Goal: Task Accomplishment & Management: Manage account settings

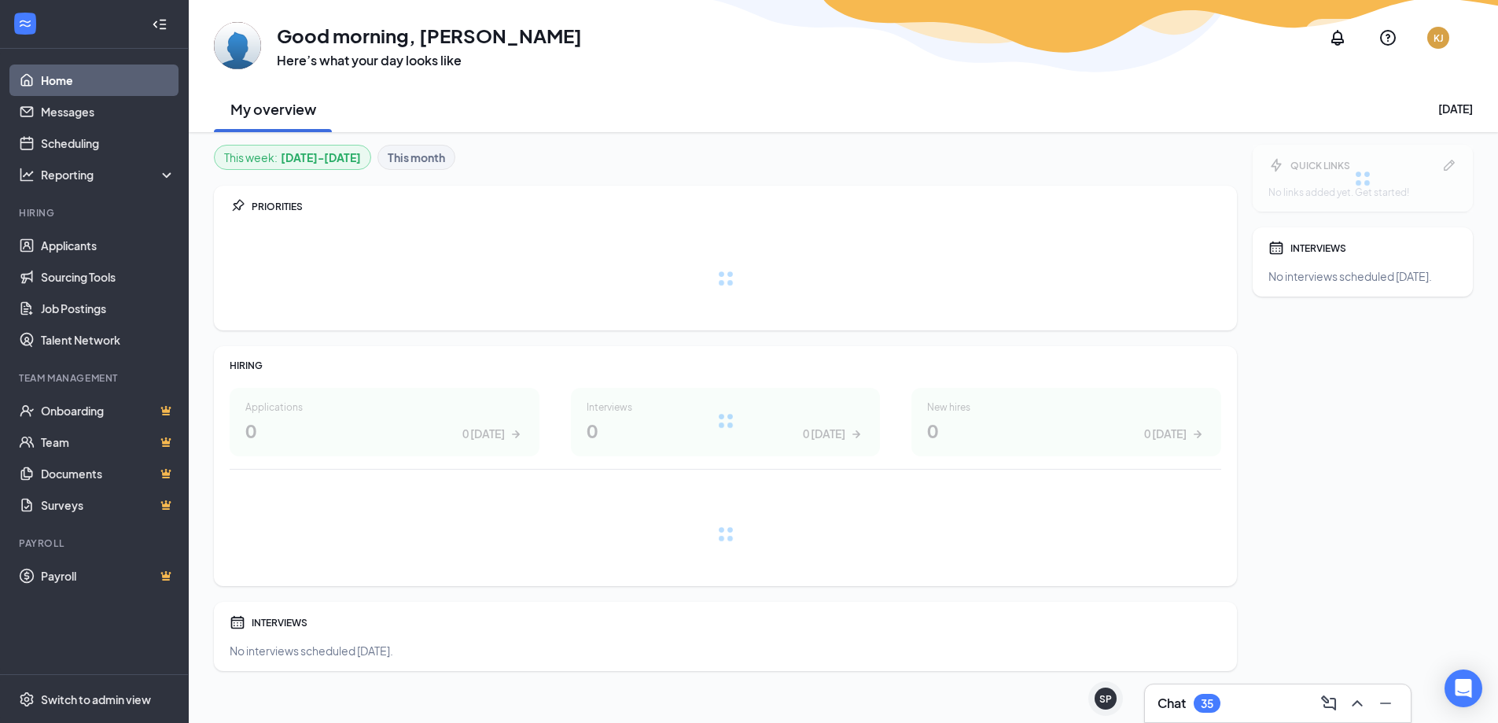
click at [1245, 699] on div "Chat 35" at bounding box center [1277, 702] width 241 height 25
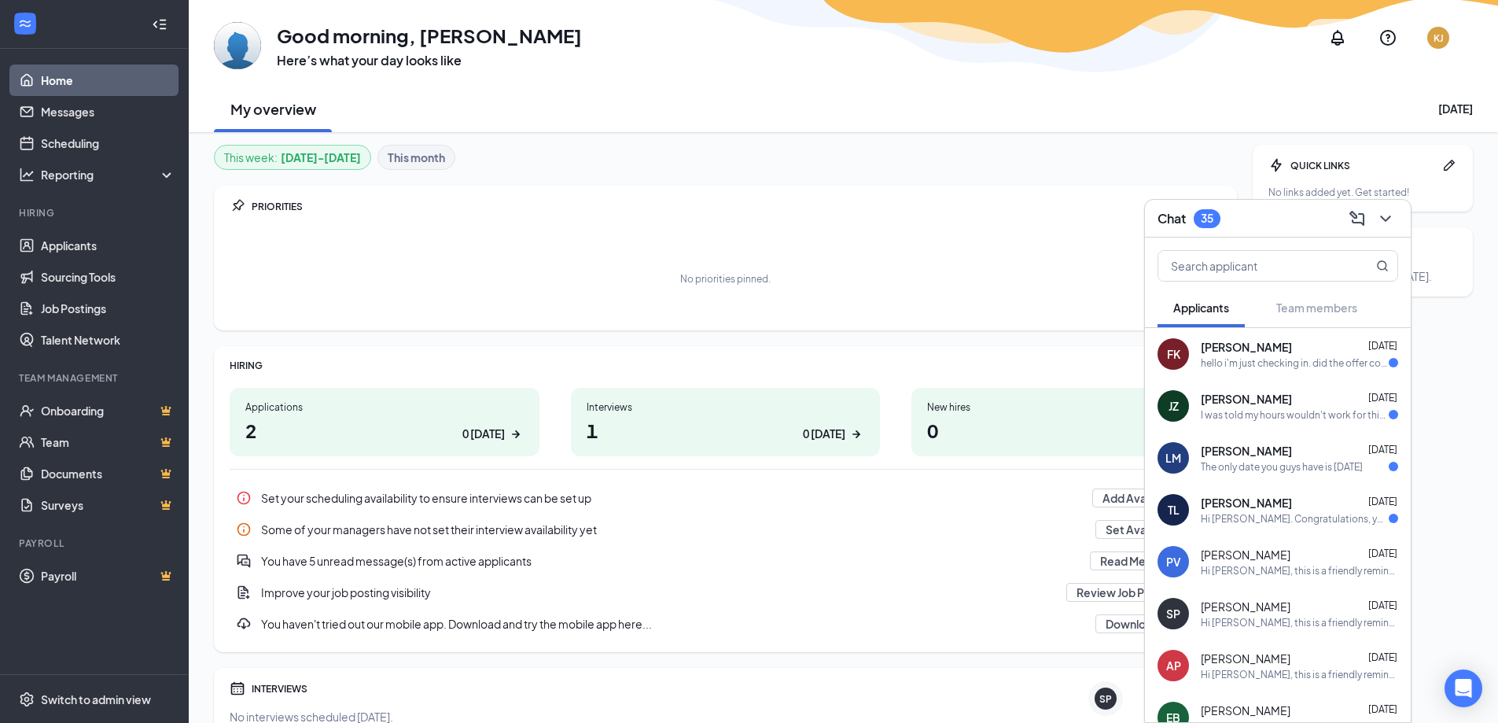
click at [1260, 359] on div "hello i'm just checking in. did the offer come by mail or email?" at bounding box center [1295, 362] width 188 height 13
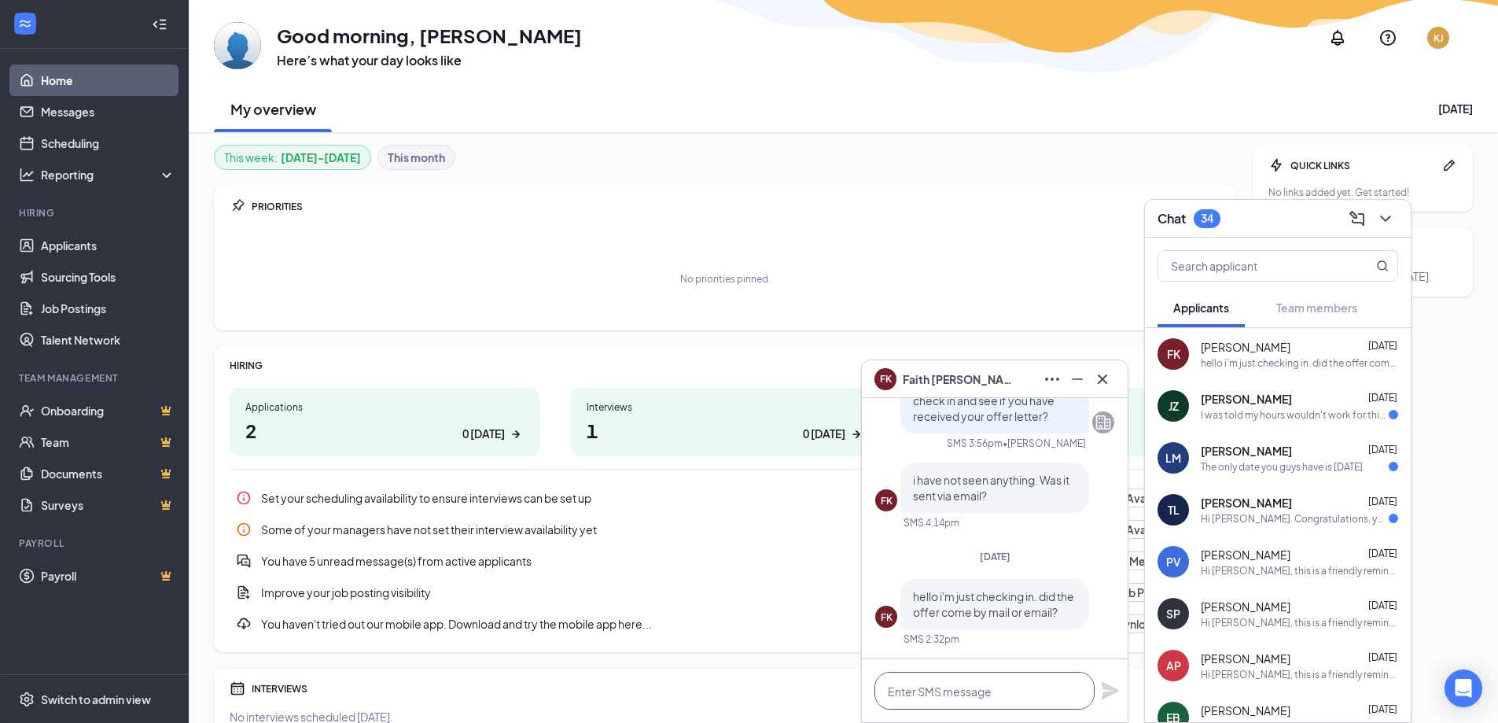
click at [930, 690] on textarea at bounding box center [984, 690] width 220 height 38
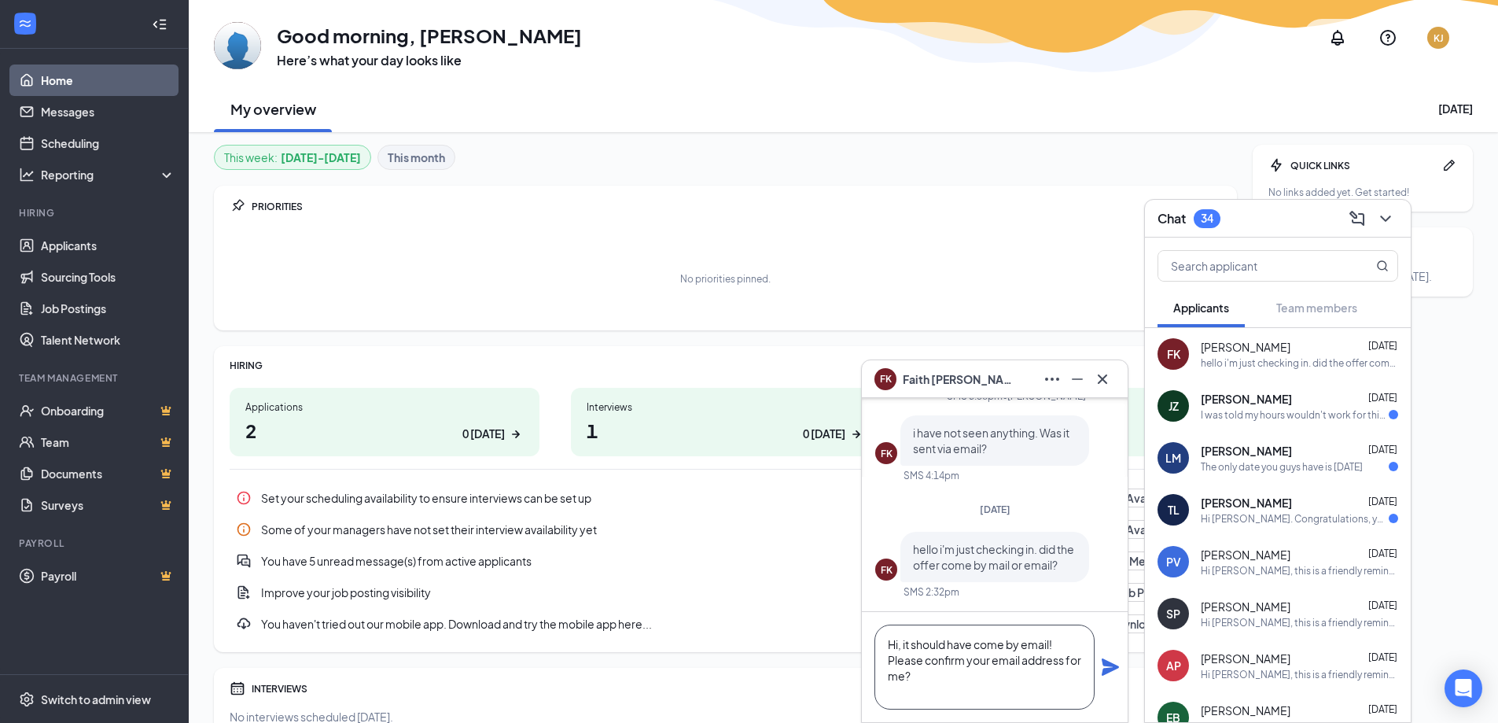
type textarea "Hi, it should have come by email! Please confirm your email address for me?"
click at [1100, 667] on div "Hi, it should have come by email! Please confirm your email address for me?" at bounding box center [995, 667] width 266 height 110
click at [1110, 665] on icon "Plane" at bounding box center [1110, 666] width 17 height 17
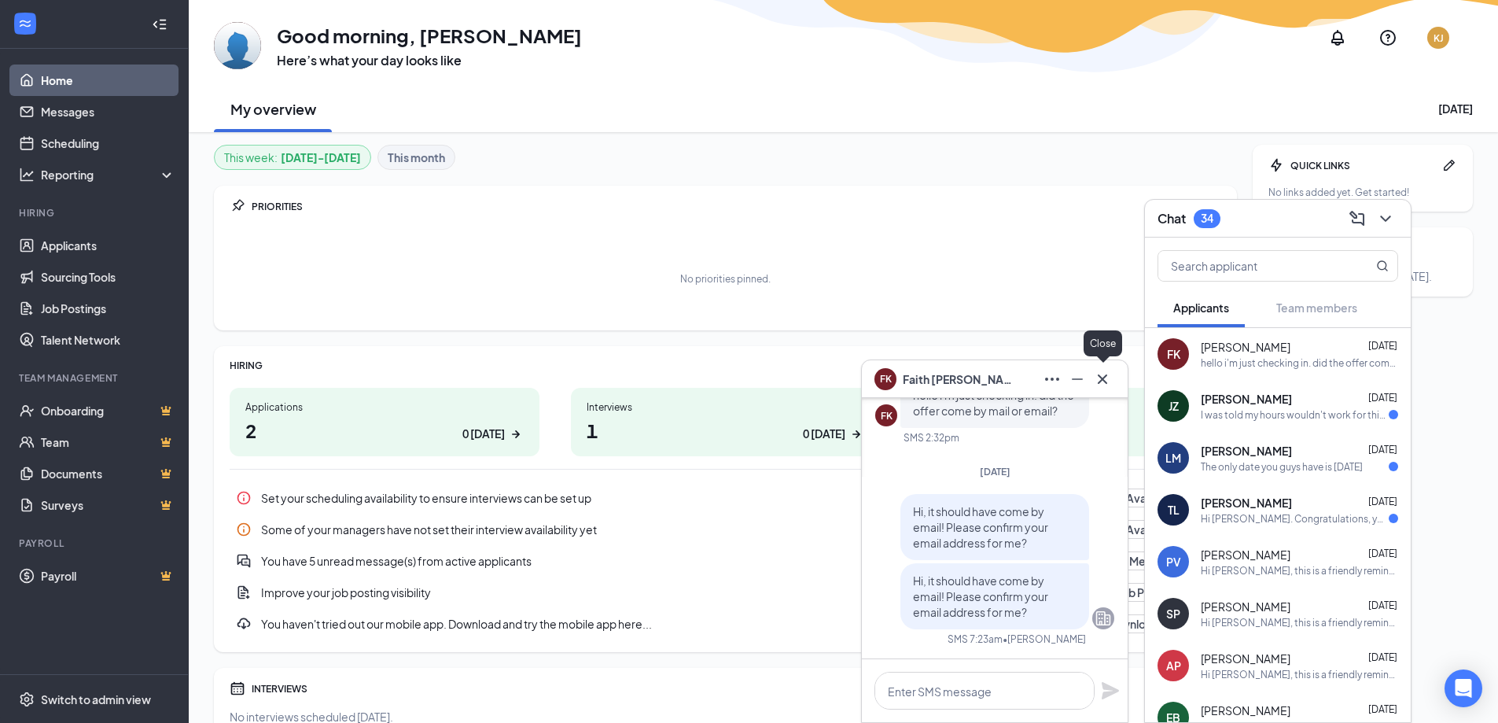
click at [1094, 381] on icon "Cross" at bounding box center [1102, 379] width 19 height 19
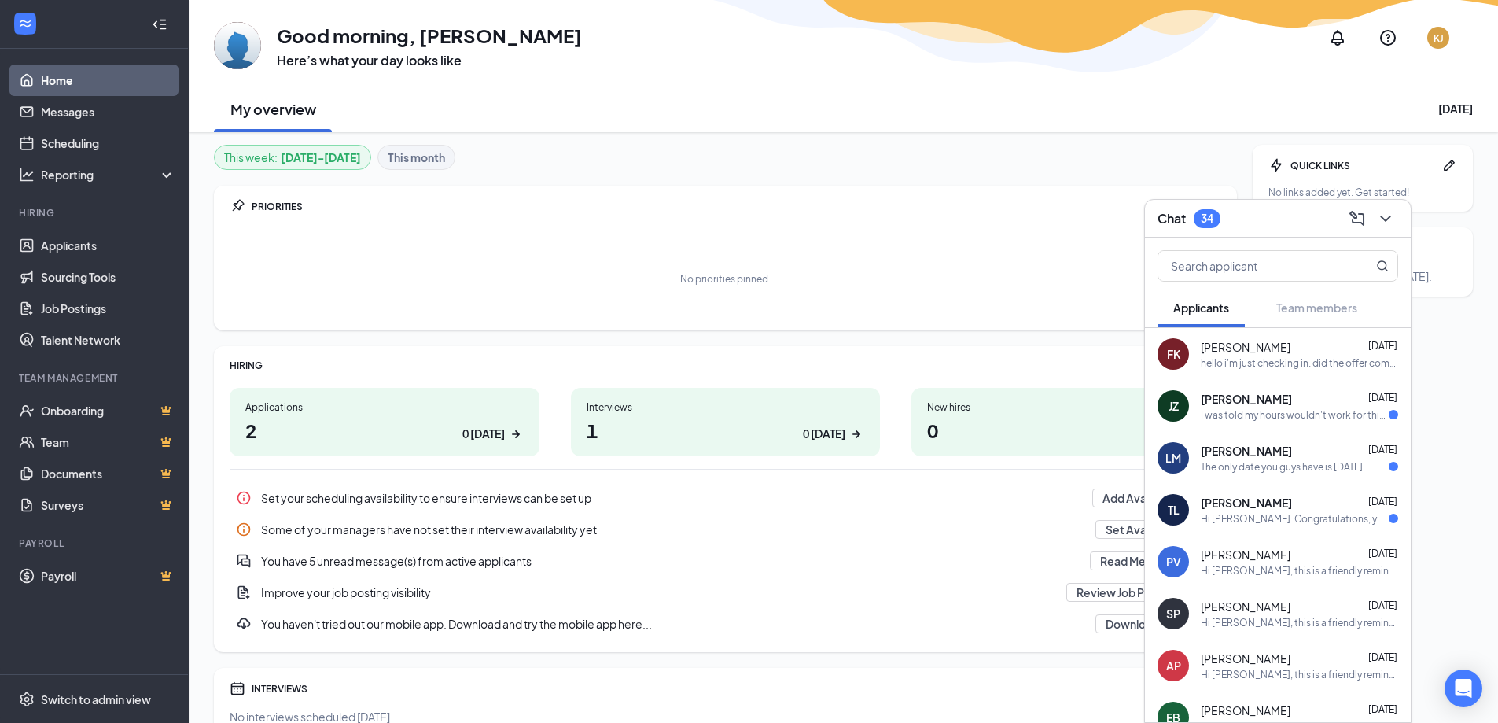
click at [1290, 405] on div "[PERSON_NAME] [DATE]" at bounding box center [1299, 399] width 197 height 16
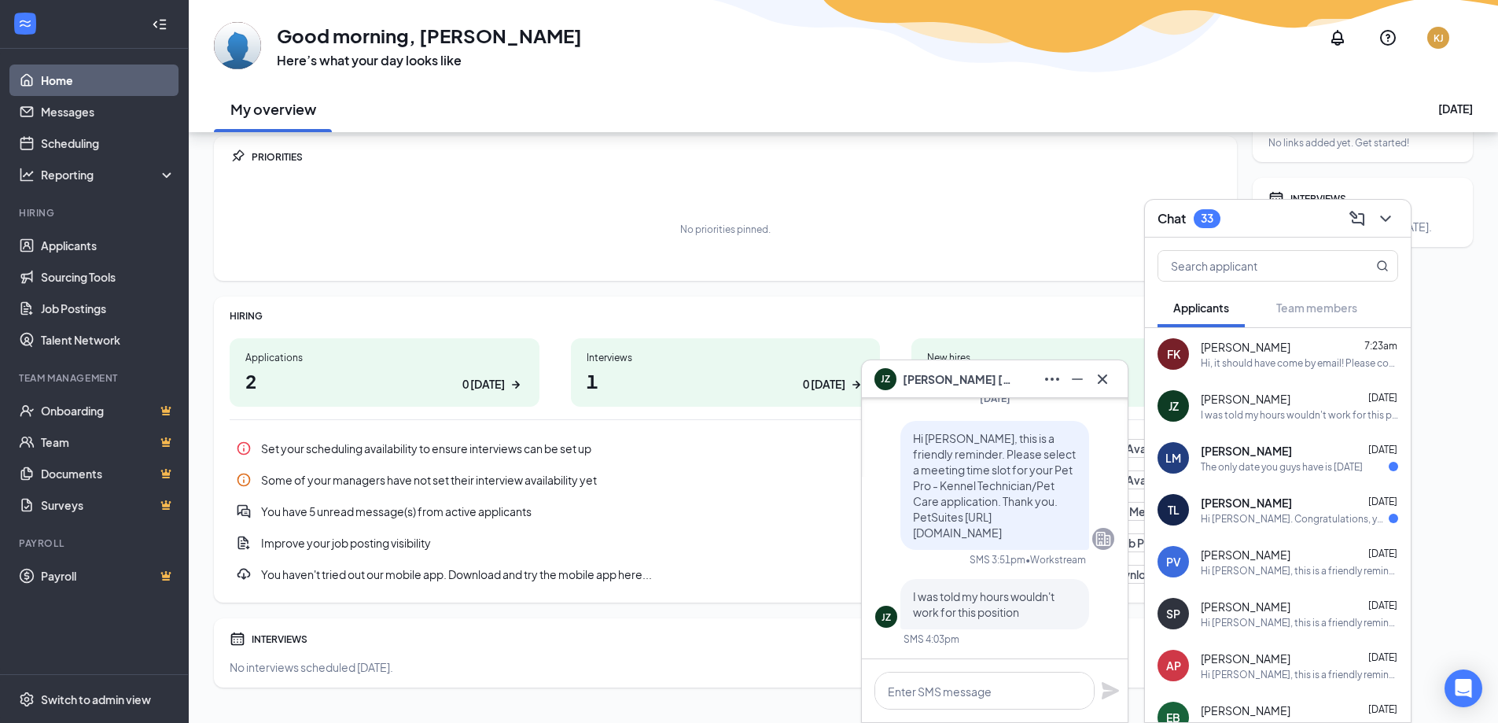
scroll to position [77, 0]
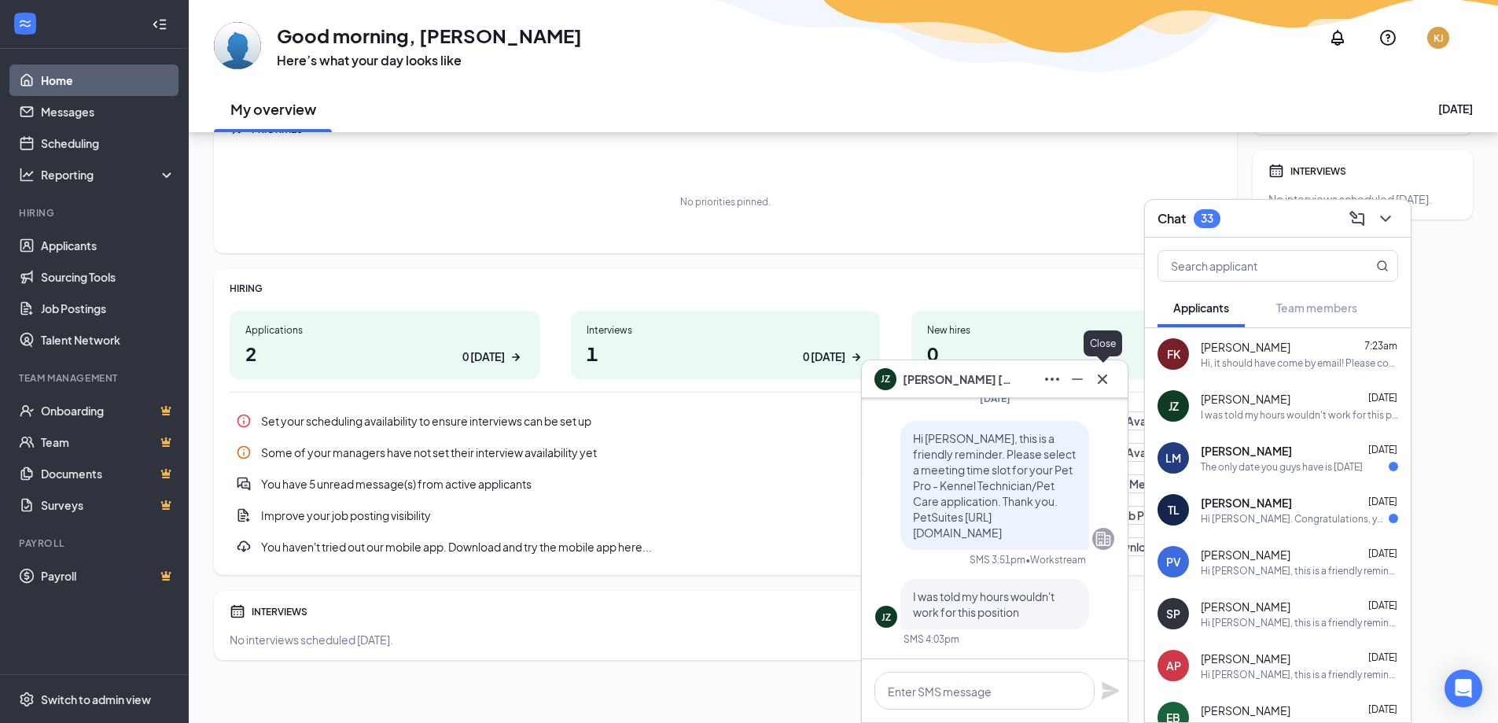
click at [1105, 374] on icon "Cross" at bounding box center [1102, 379] width 19 height 19
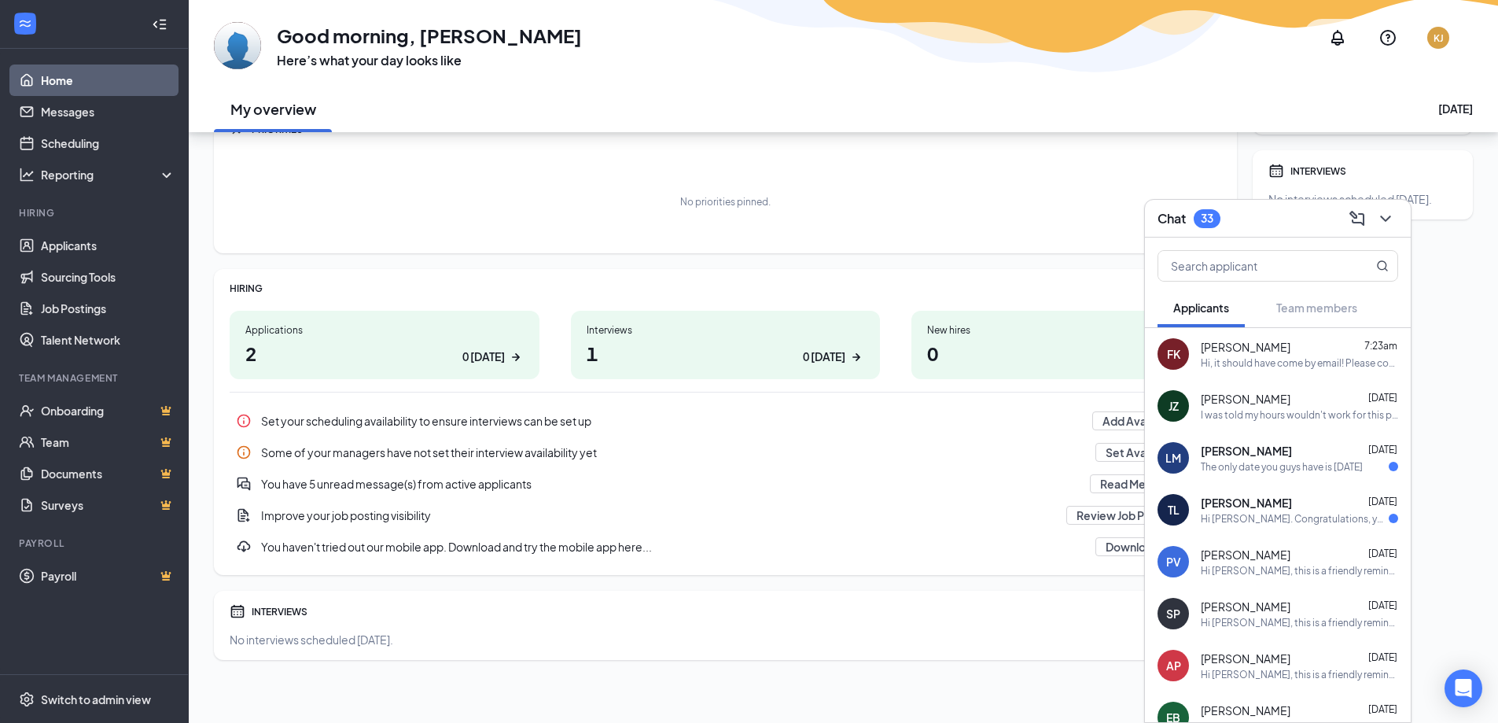
click at [1274, 456] on span "[PERSON_NAME]" at bounding box center [1246, 451] width 91 height 16
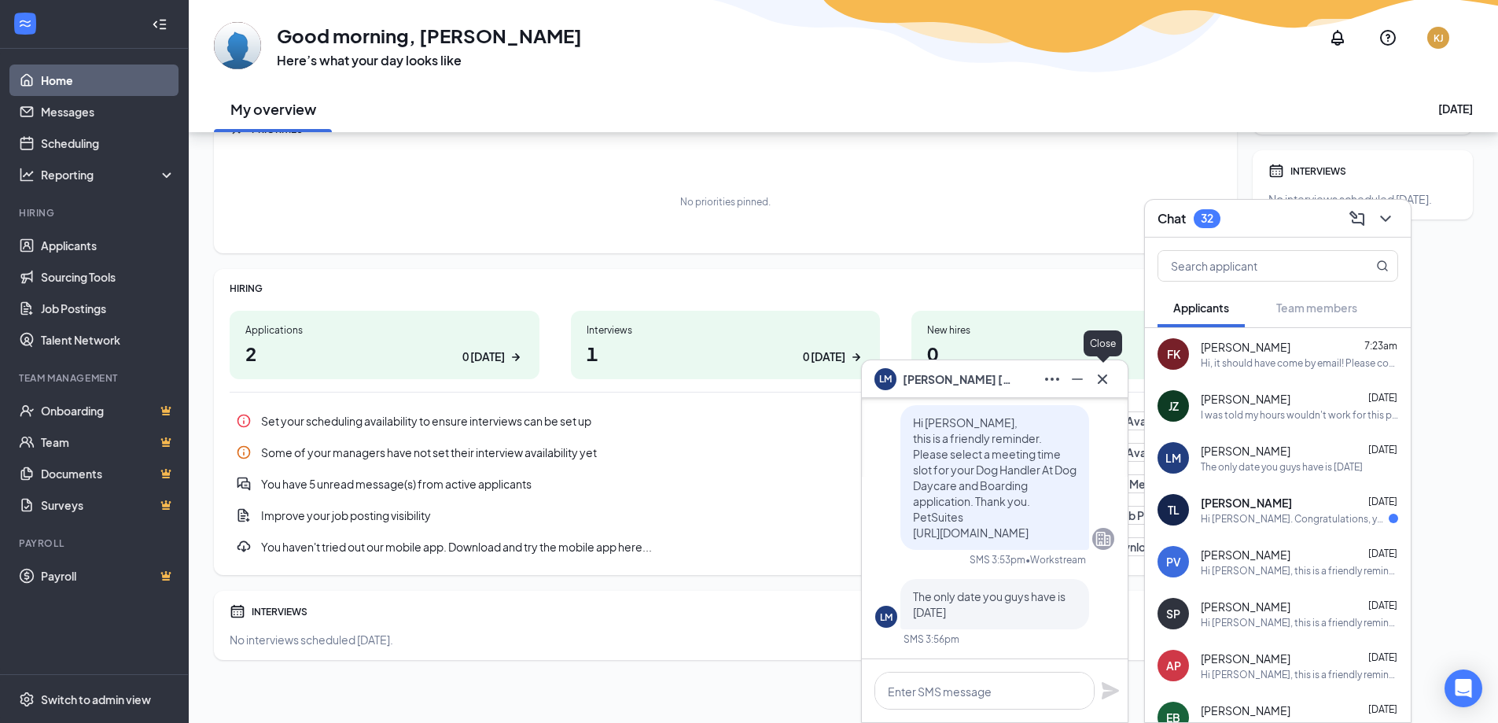
click at [1106, 379] on icon "Cross" at bounding box center [1102, 379] width 19 height 19
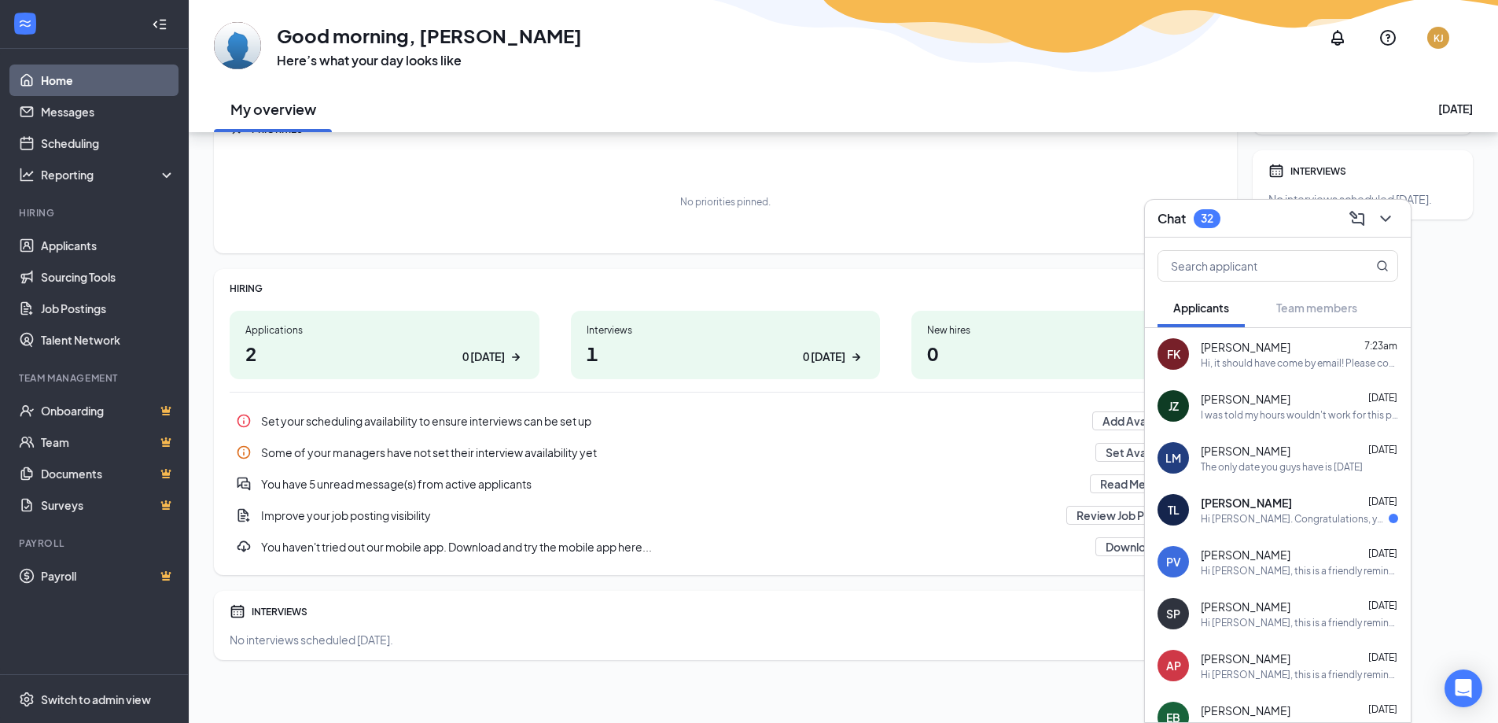
click at [1279, 516] on div "Hi [PERSON_NAME]. Congratulations, your meeting with PetSuites for Professional…" at bounding box center [1295, 518] width 188 height 13
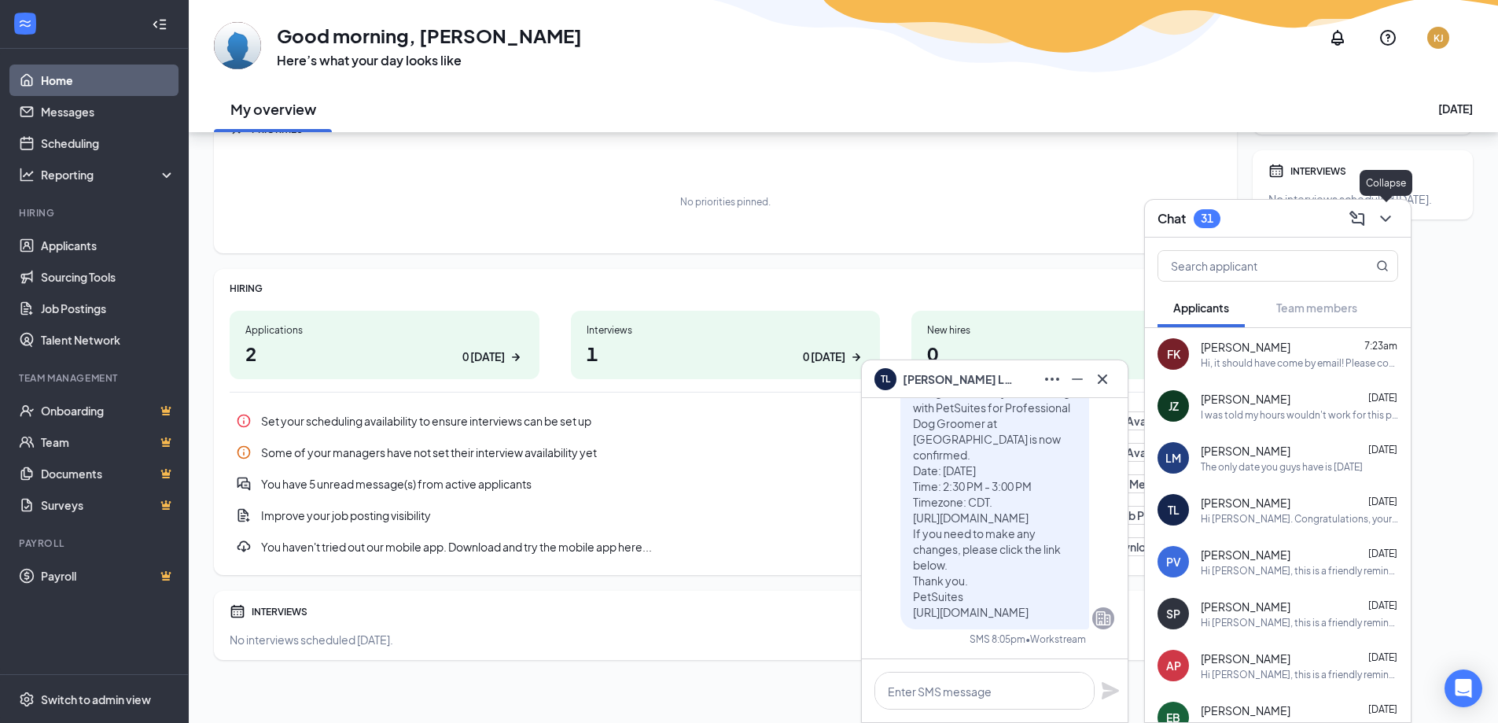
click at [1390, 219] on icon "ChevronDown" at bounding box center [1385, 218] width 19 height 19
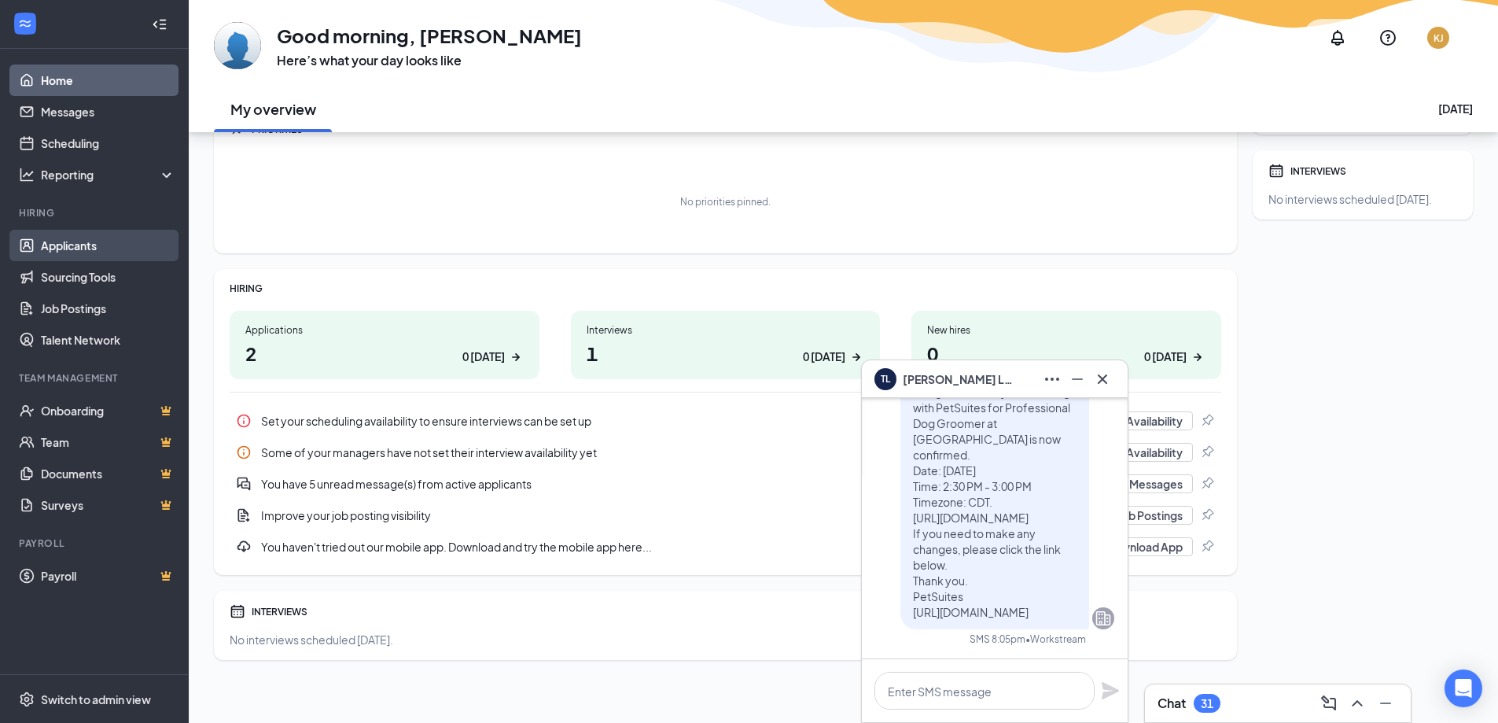
click at [90, 248] on link "Applicants" at bounding box center [108, 245] width 134 height 31
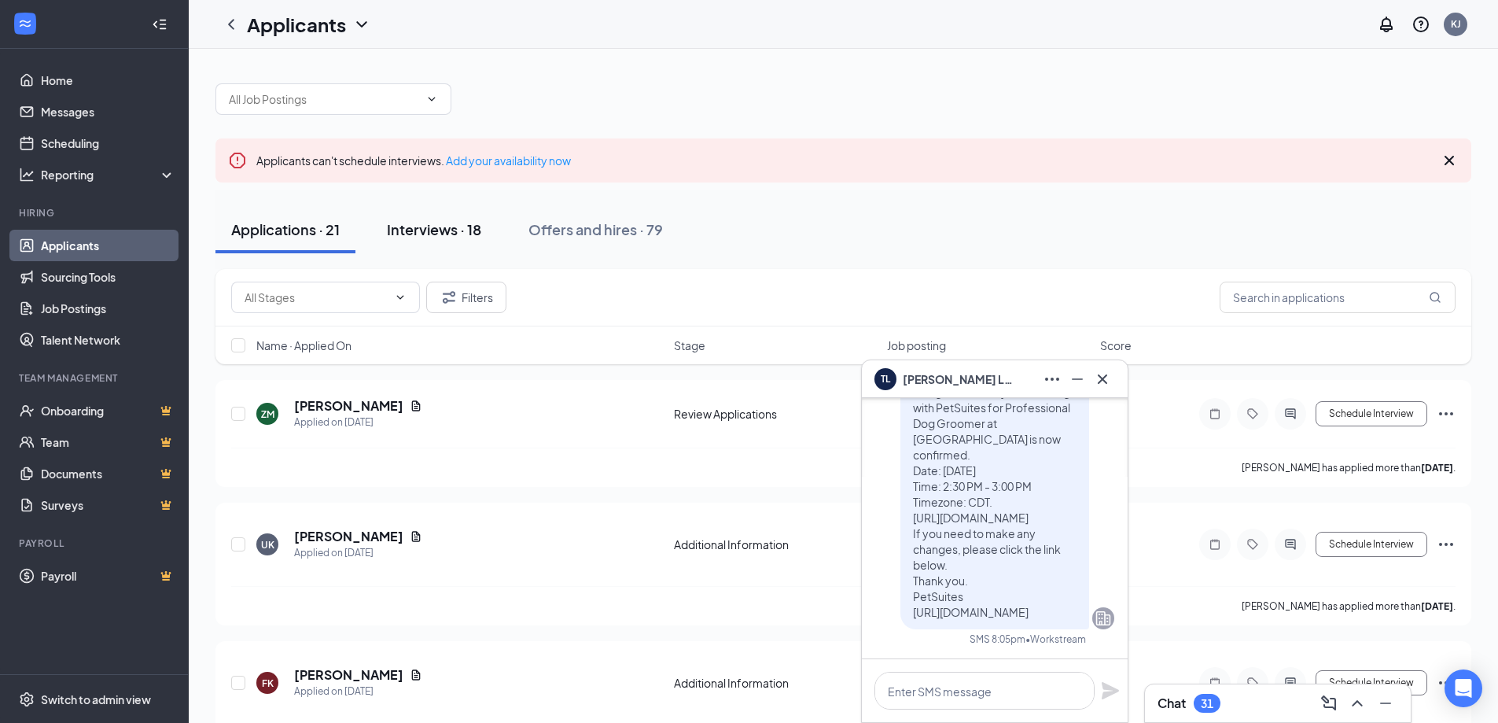
click at [433, 229] on div "Interviews · 18" at bounding box center [434, 229] width 94 height 20
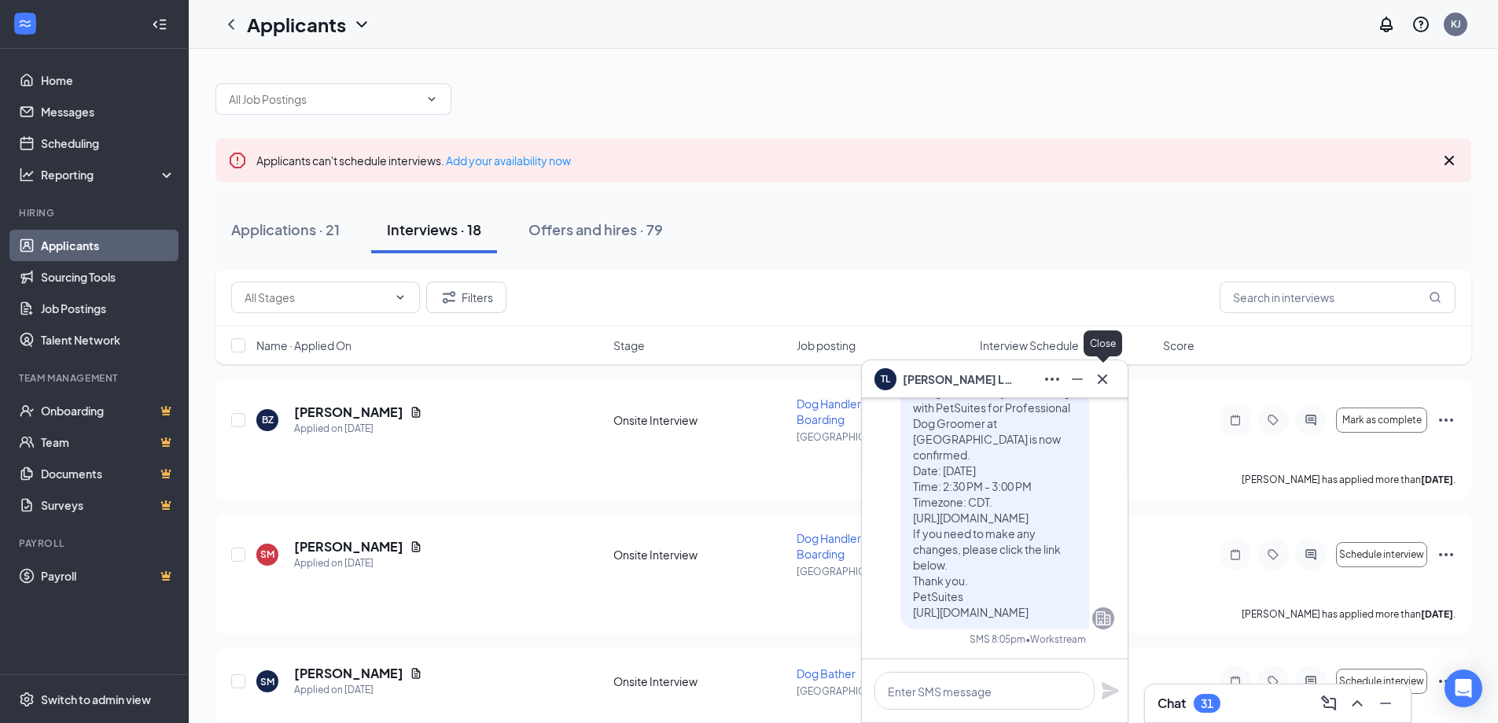
click at [1104, 377] on icon "Cross" at bounding box center [1102, 377] width 9 height 9
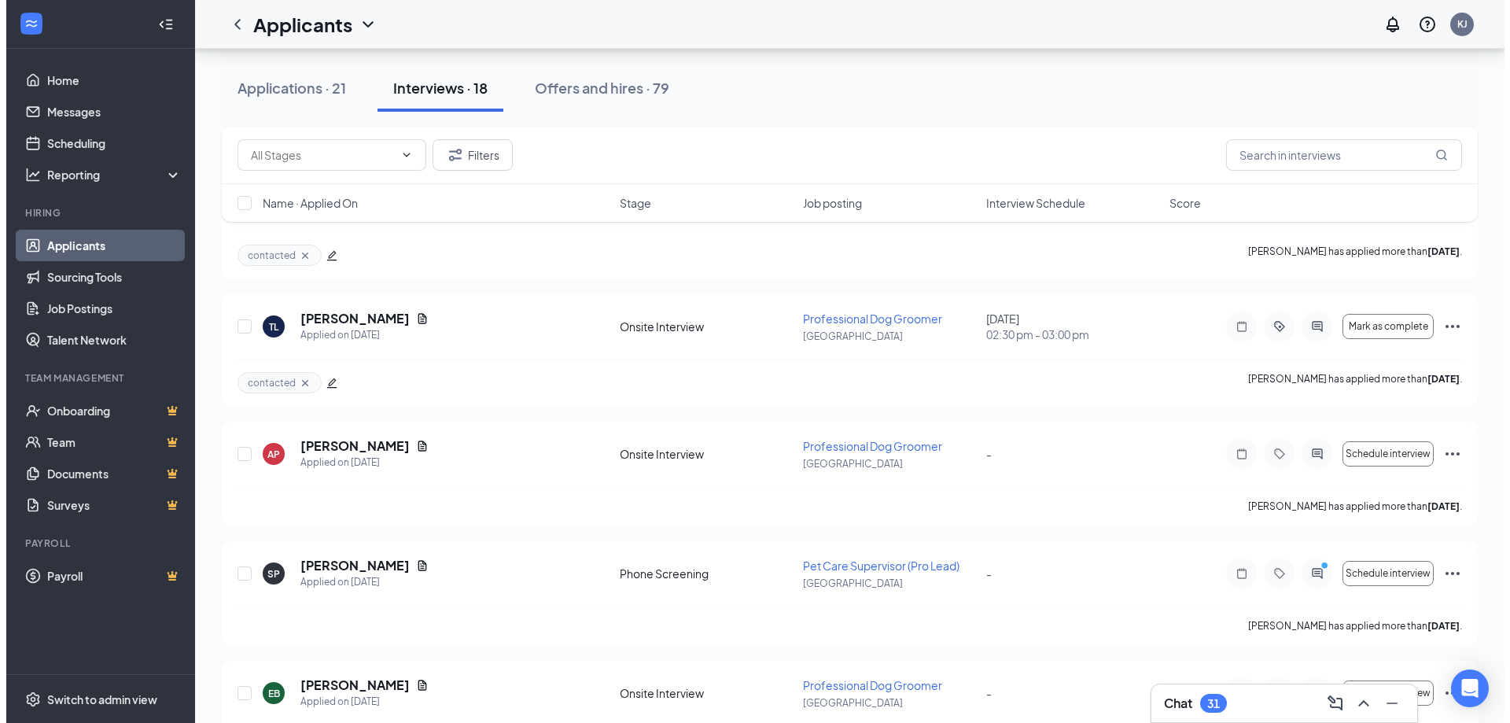
scroll to position [1415, 0]
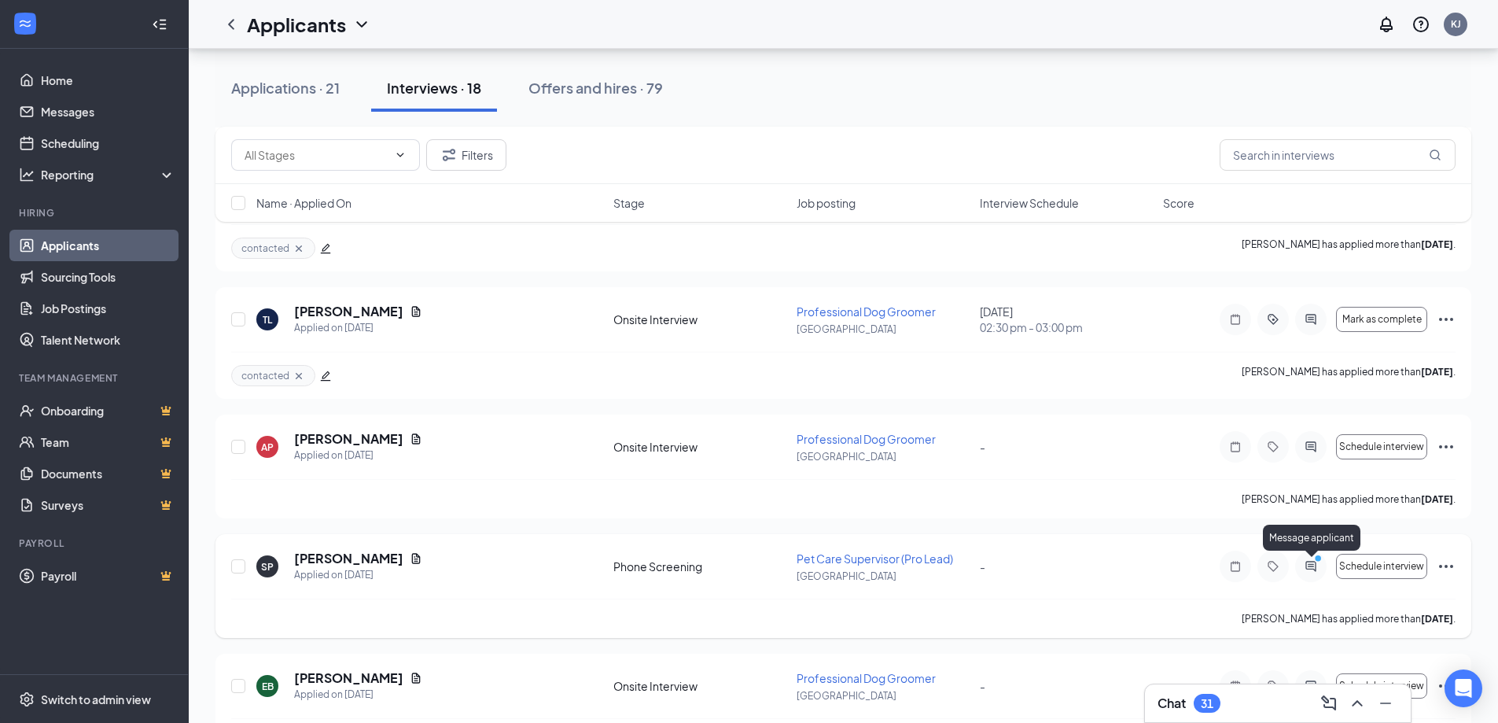
click at [1308, 567] on icon "ActiveChat" at bounding box center [1310, 566] width 19 height 13
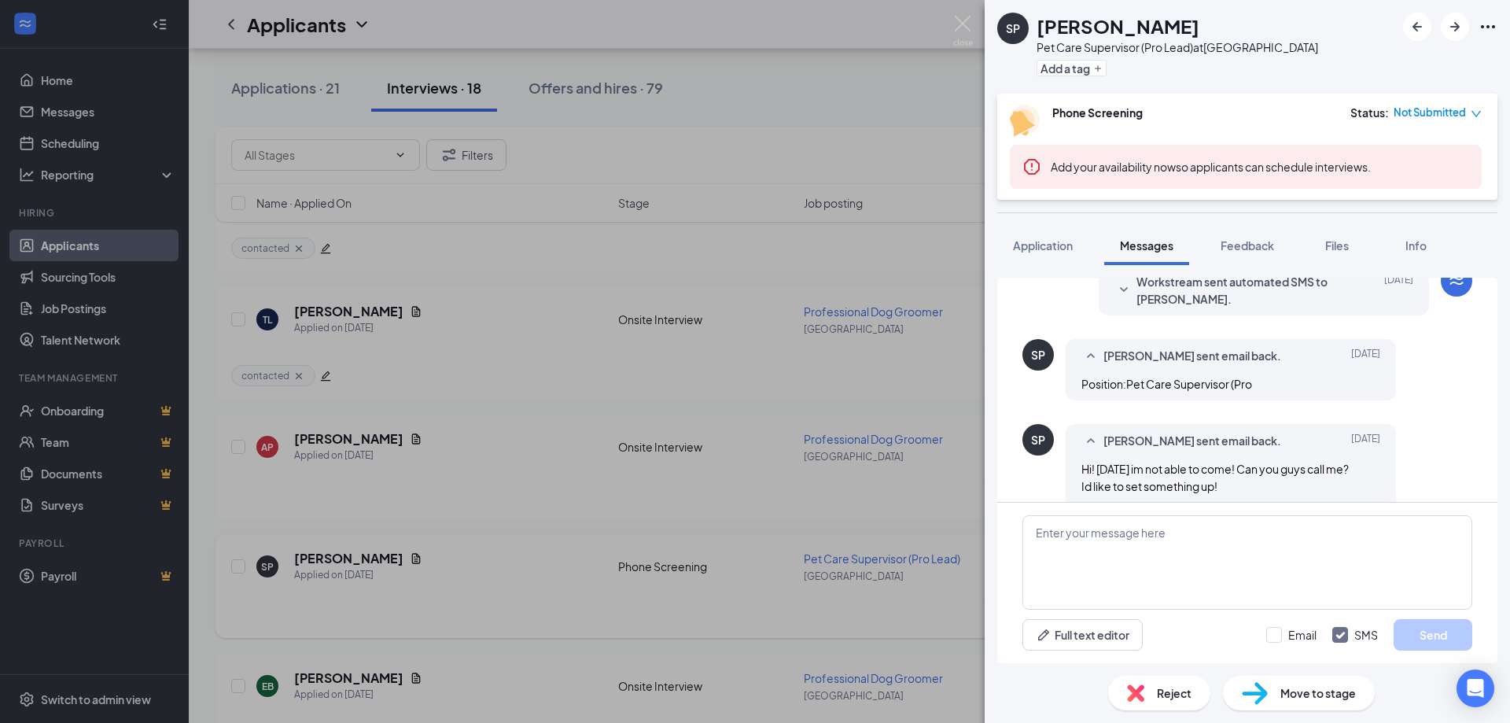
scroll to position [763, 0]
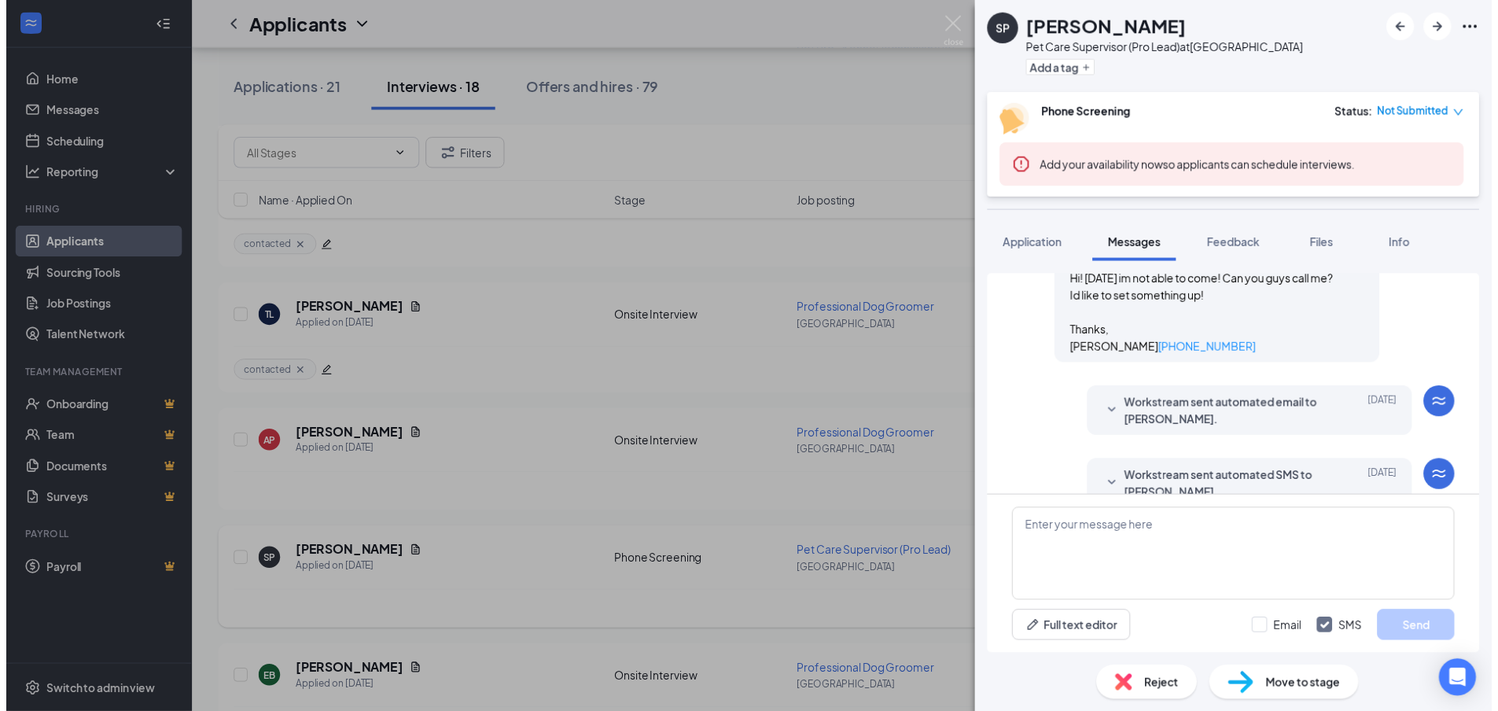
scroll to position [763, 0]
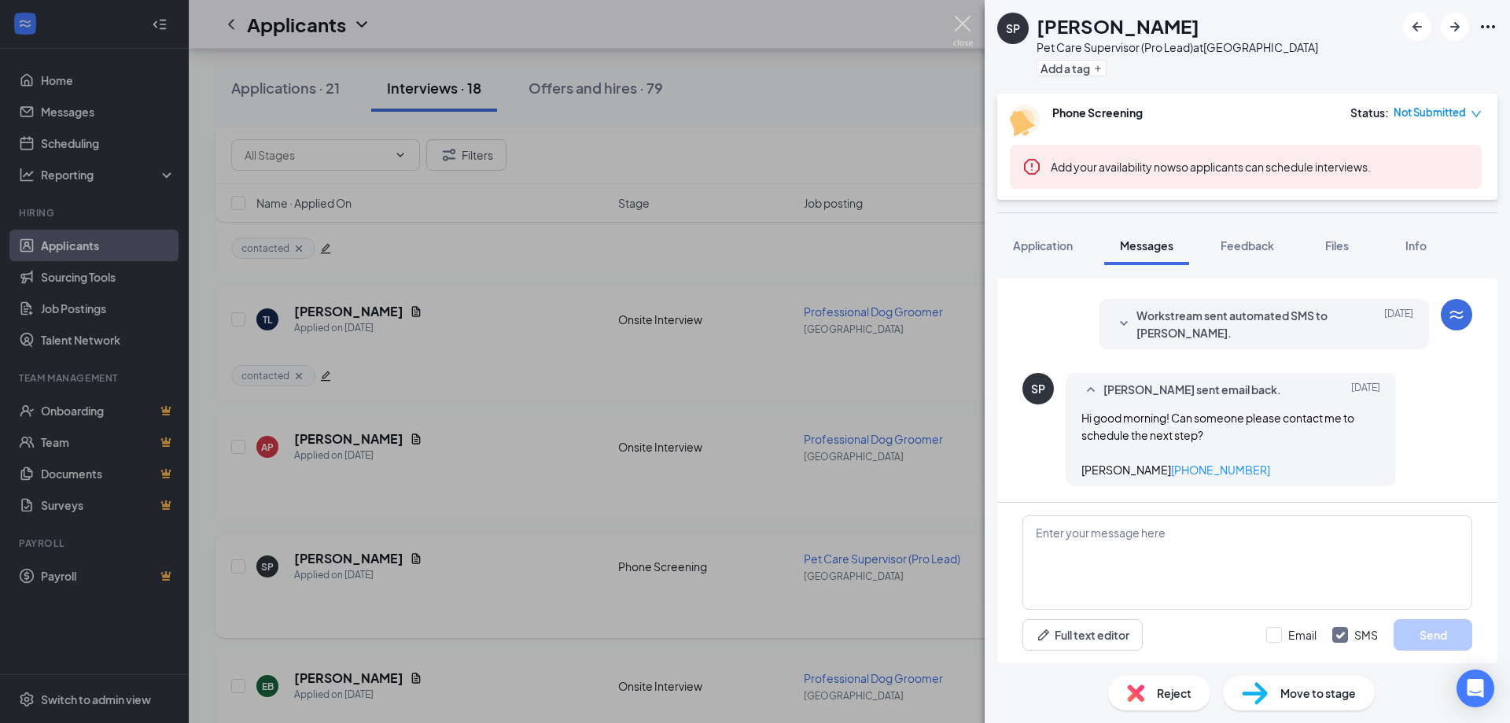
click at [964, 27] on img at bounding box center [963, 31] width 20 height 31
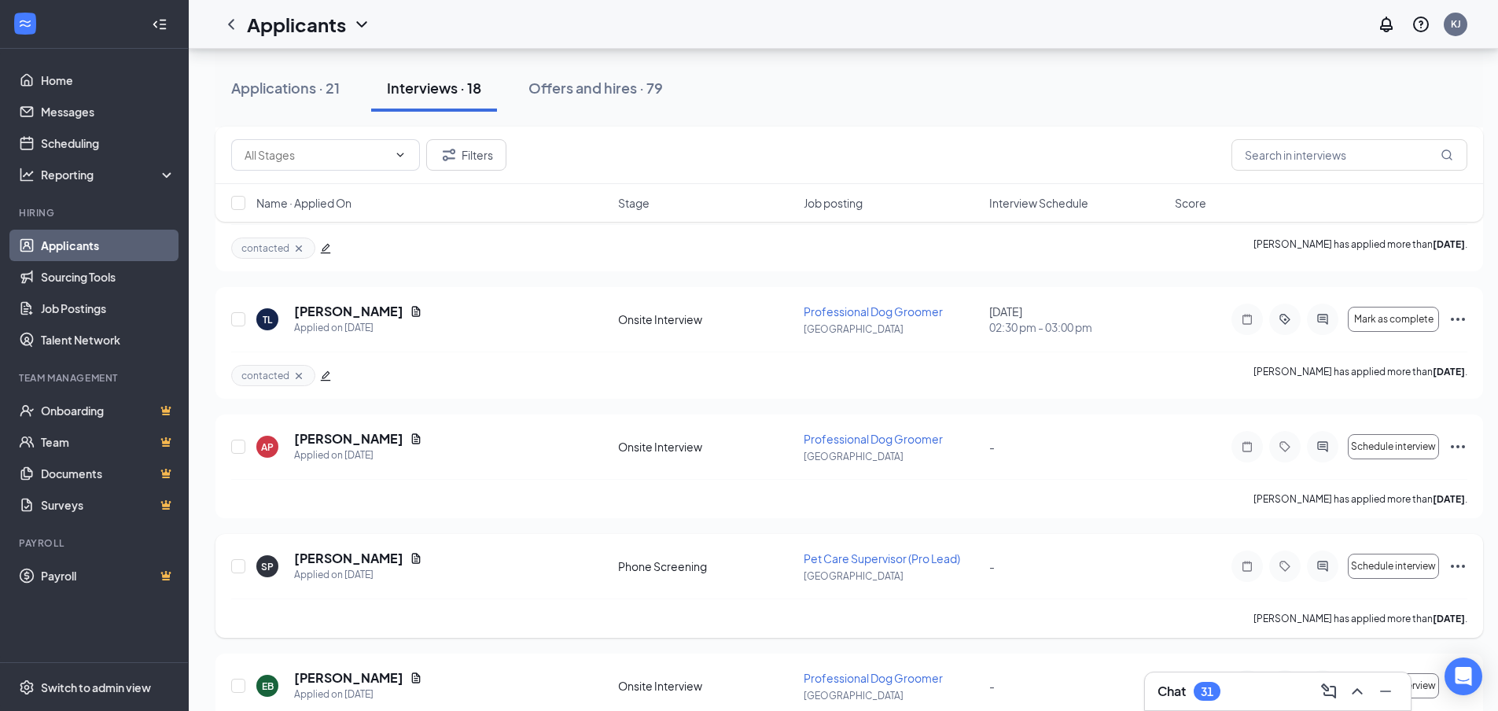
click at [1272, 686] on div "Chat 31" at bounding box center [1277, 691] width 241 height 25
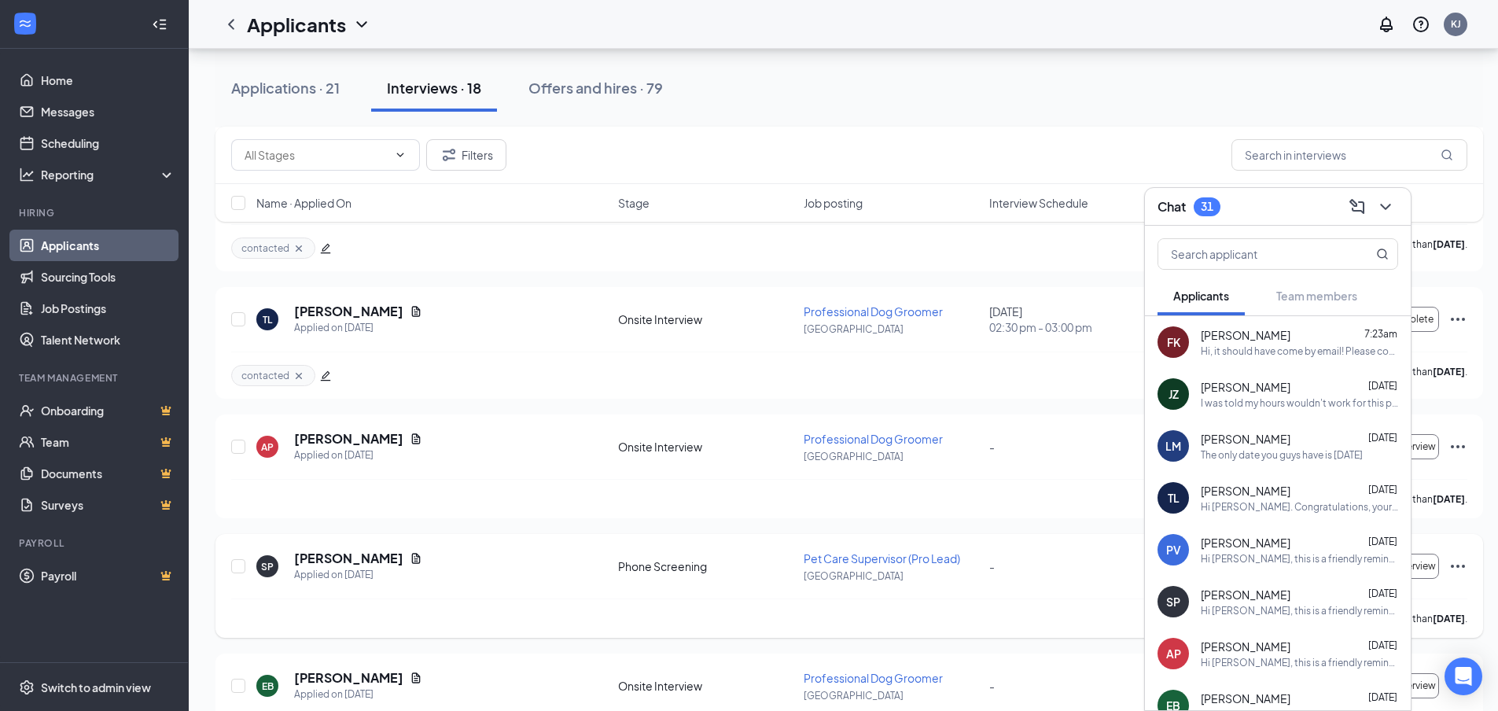
click at [1212, 337] on span "[PERSON_NAME]" at bounding box center [1246, 335] width 90 height 16
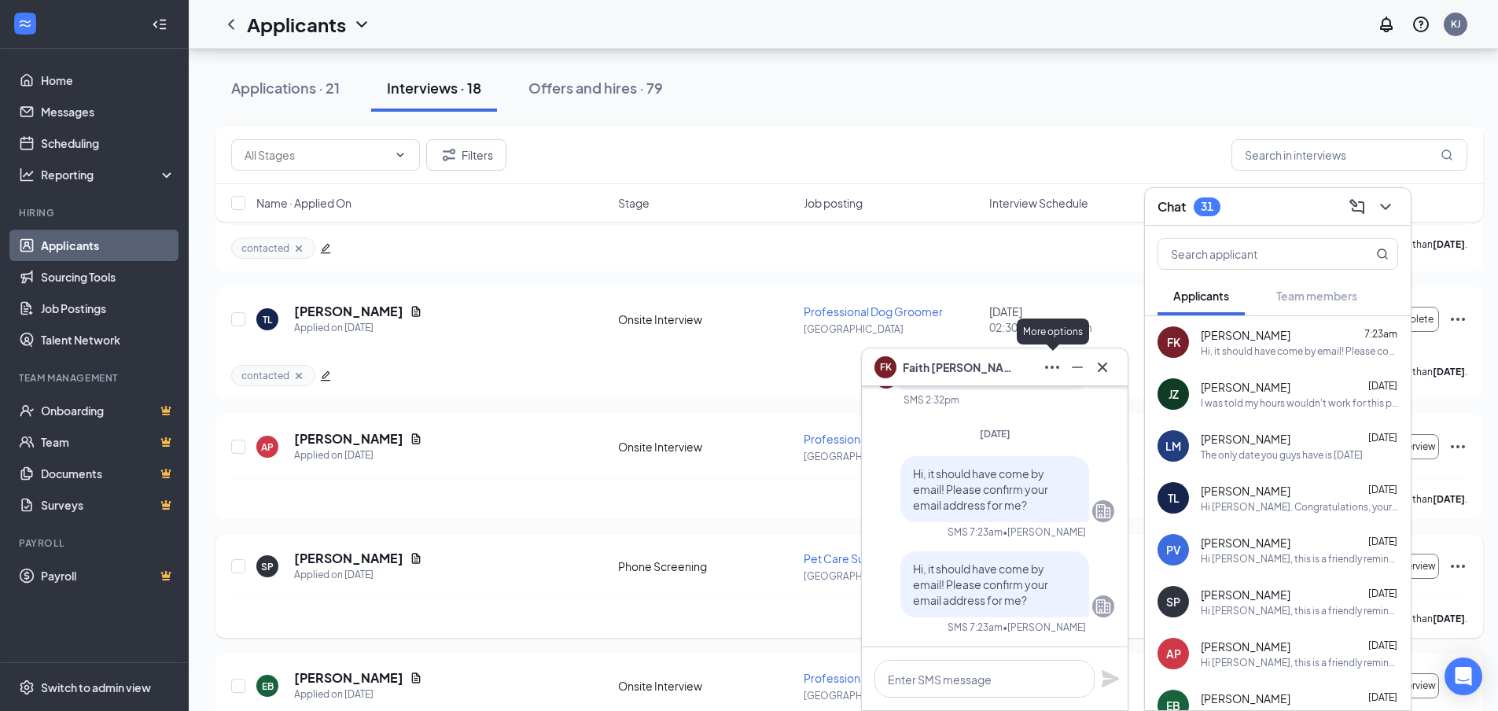
click at [1049, 362] on icon "Ellipses" at bounding box center [1052, 367] width 19 height 19
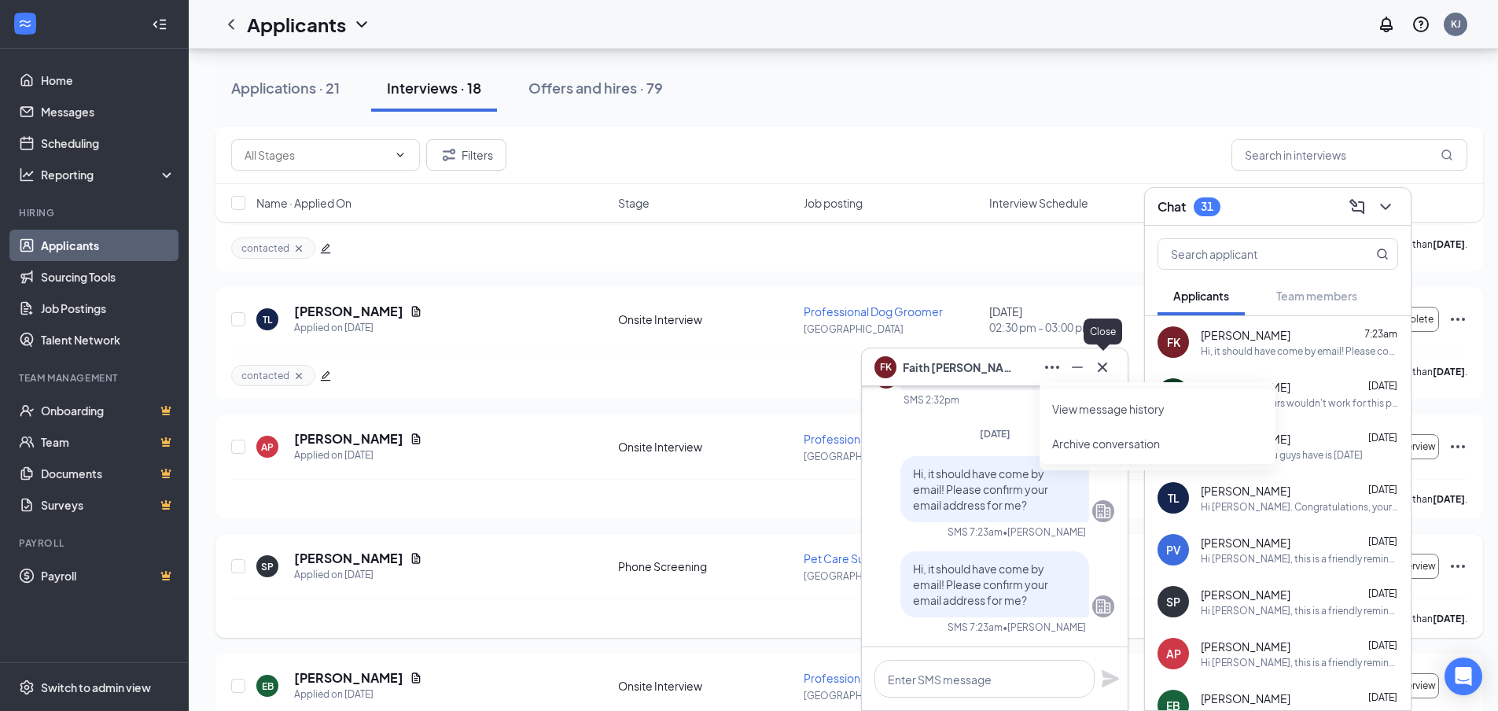
click at [1106, 369] on icon "Cross" at bounding box center [1102, 367] width 19 height 19
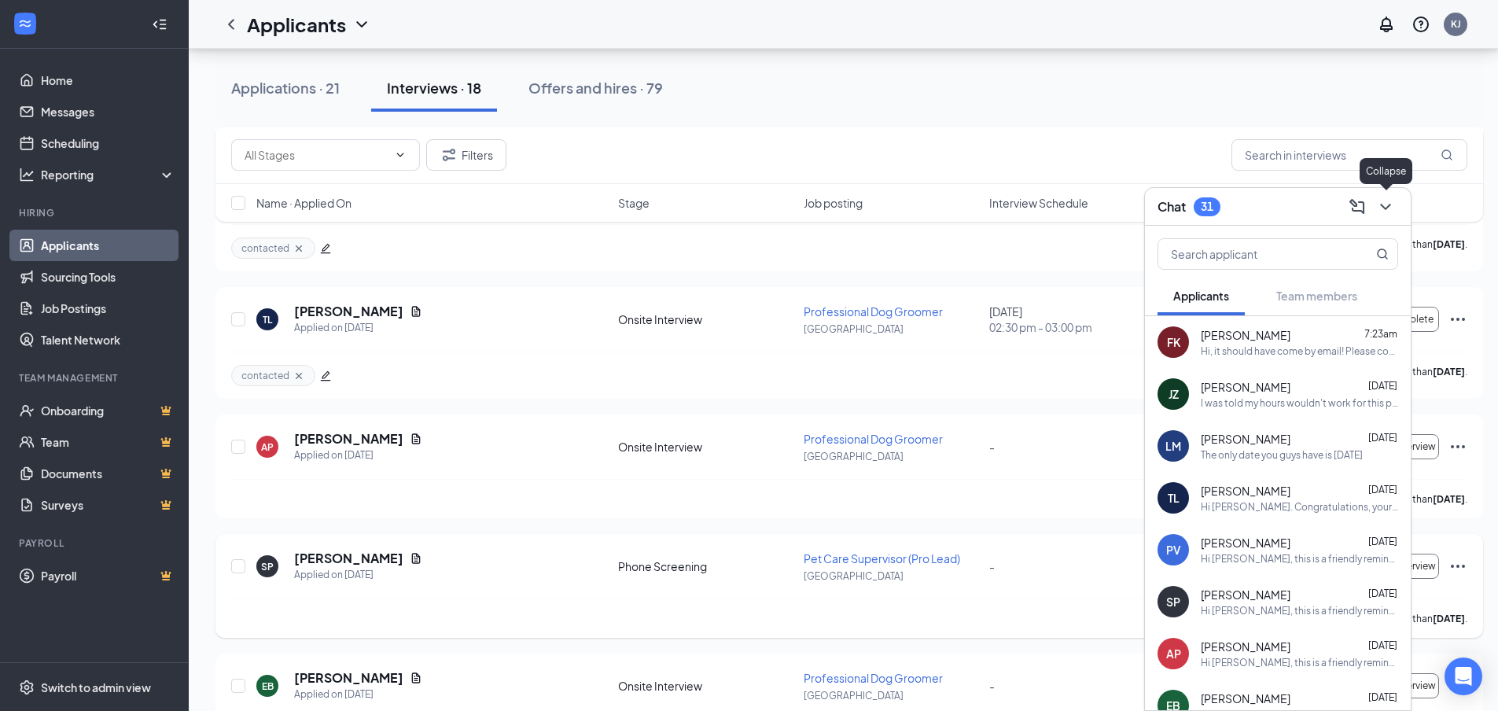
click at [1380, 214] on icon "ChevronDown" at bounding box center [1385, 206] width 19 height 19
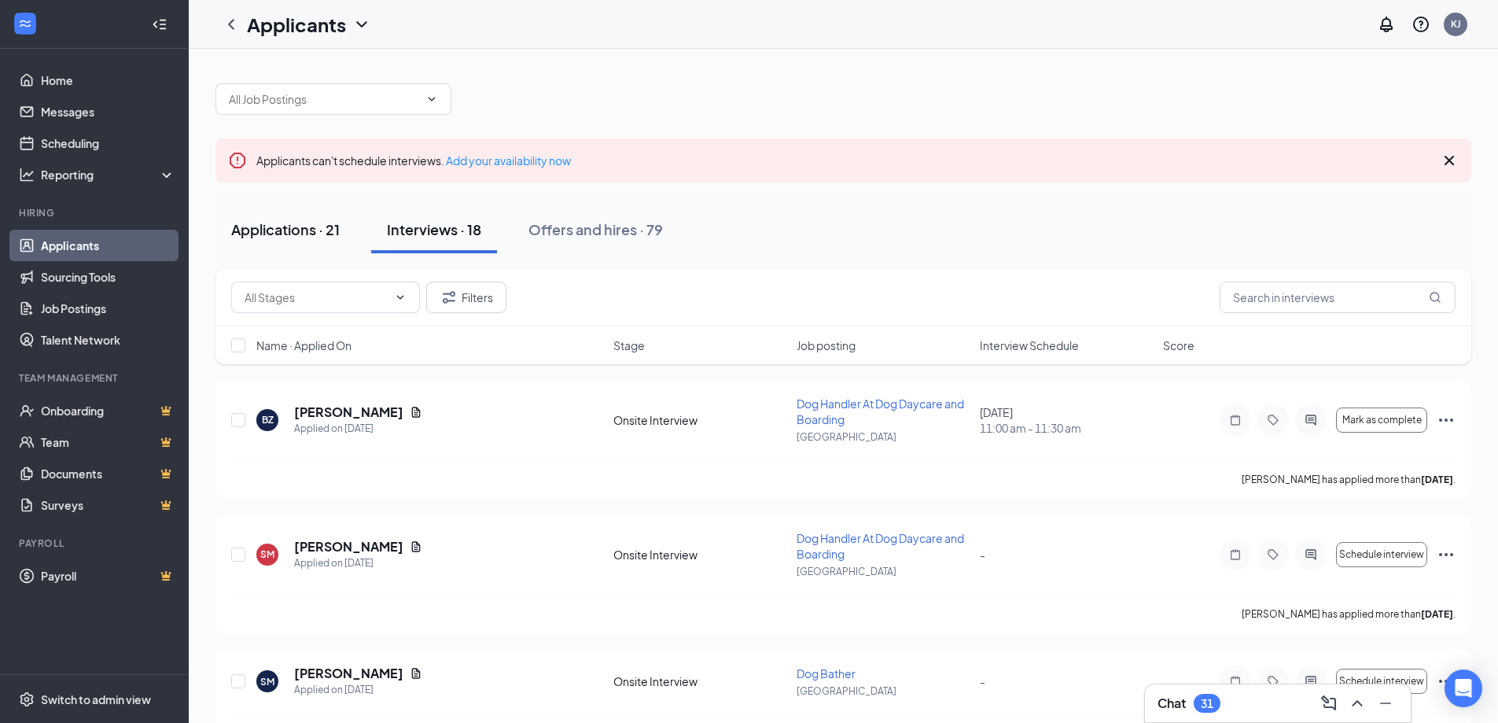
click at [274, 233] on div "Applications · 21" at bounding box center [285, 229] width 109 height 20
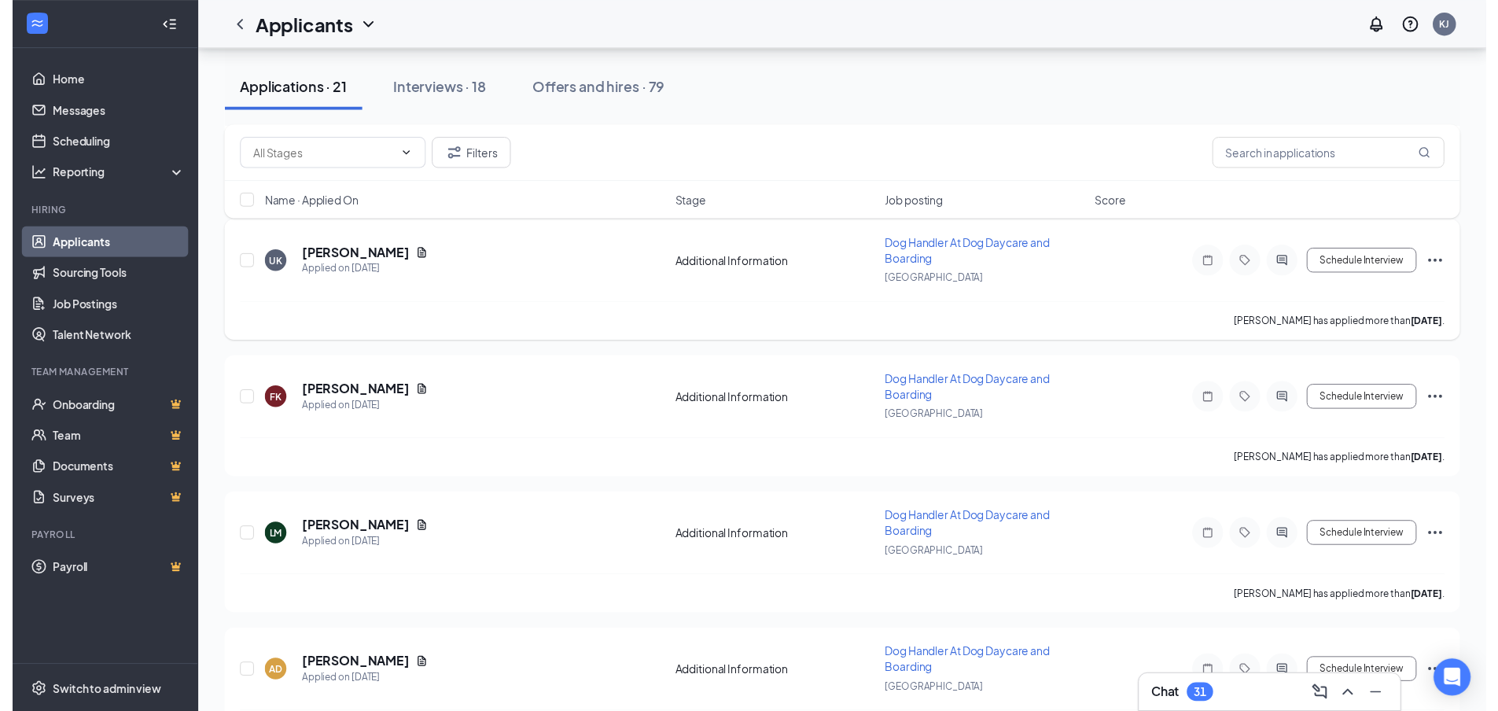
scroll to position [314, 0]
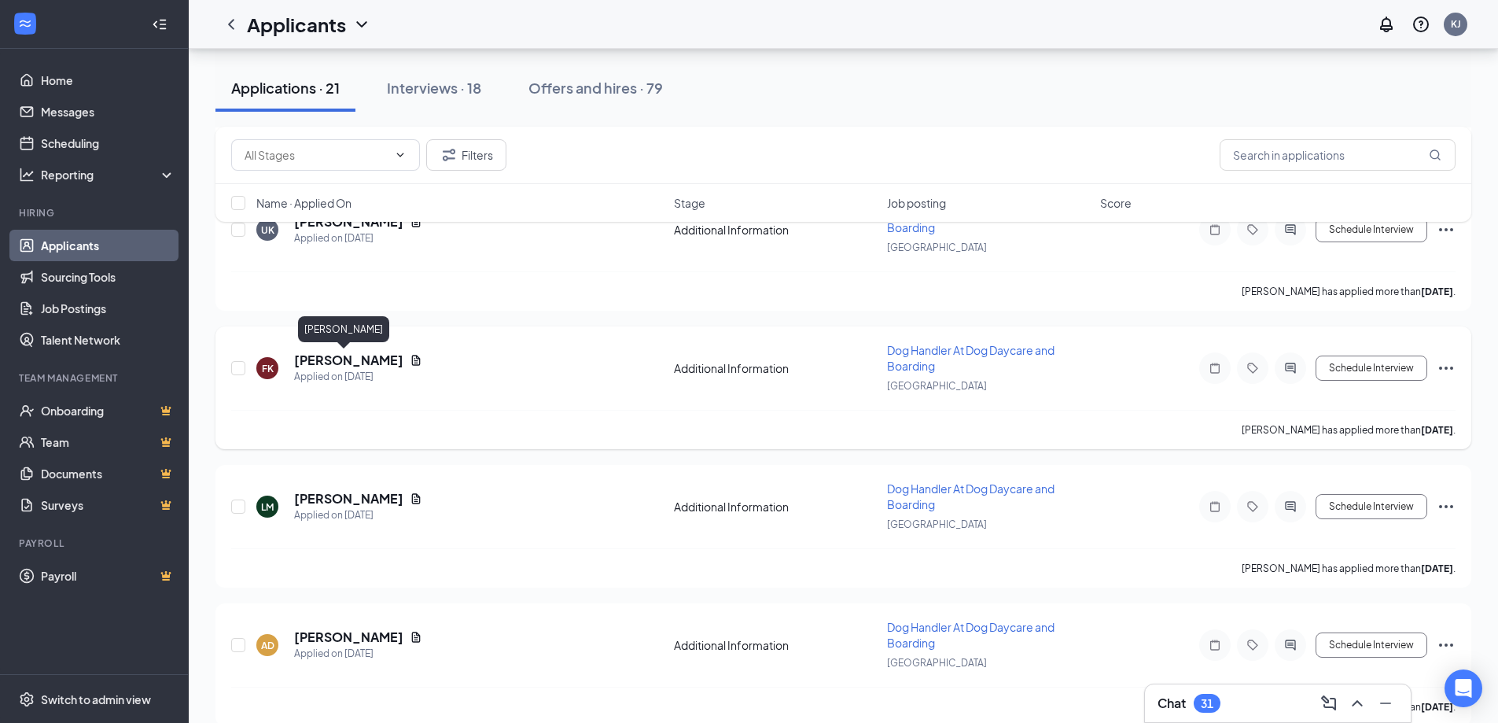
click at [332, 364] on h5 "[PERSON_NAME]" at bounding box center [348, 359] width 109 height 17
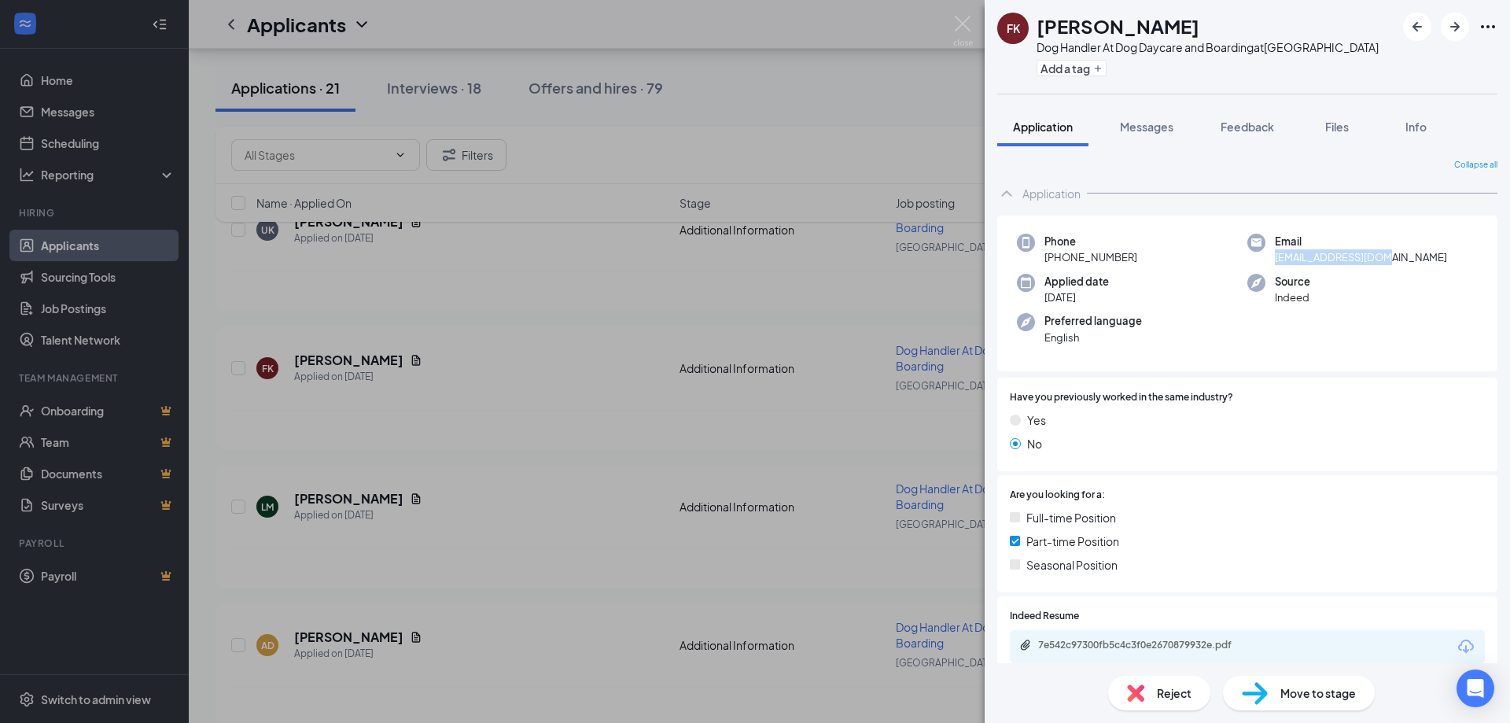
drag, startPoint x: 1378, startPoint y: 256, endPoint x: 1267, endPoint y: 263, distance: 111.1
click at [1267, 263] on div "Email [EMAIL_ADDRESS][DOMAIN_NAME]" at bounding box center [1362, 250] width 230 height 32
copy span "[EMAIL_ADDRESS][DOMAIN_NAME]"
click at [962, 24] on img at bounding box center [963, 31] width 20 height 31
